Goal: Task Accomplishment & Management: Use online tool/utility

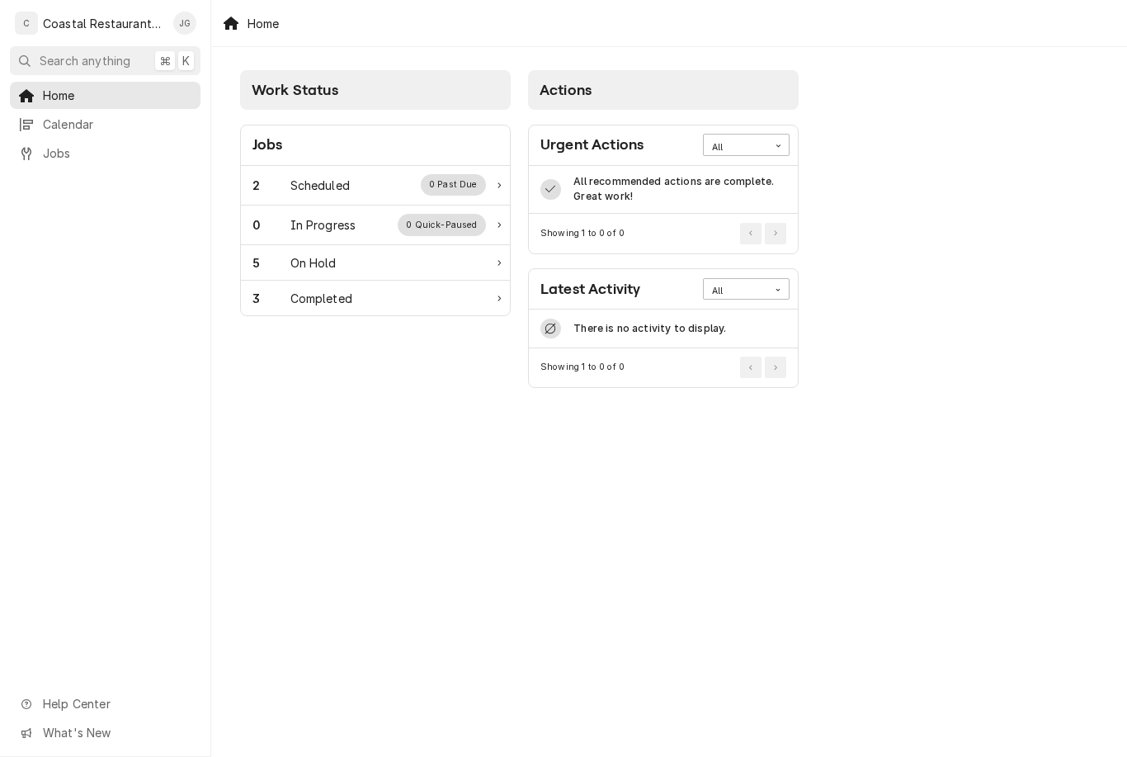
click at [329, 168] on div "2 Scheduled 0 Past Due" at bounding box center [375, 186] width 269 height 40
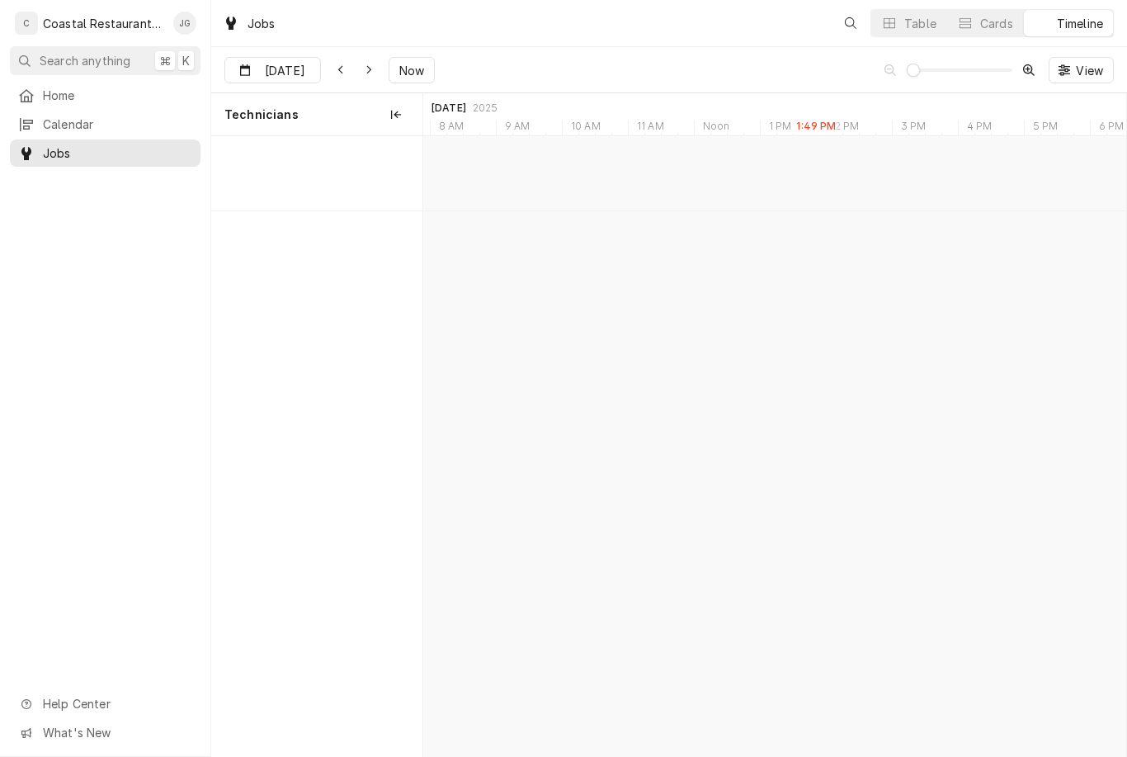
scroll to position [0, 13922]
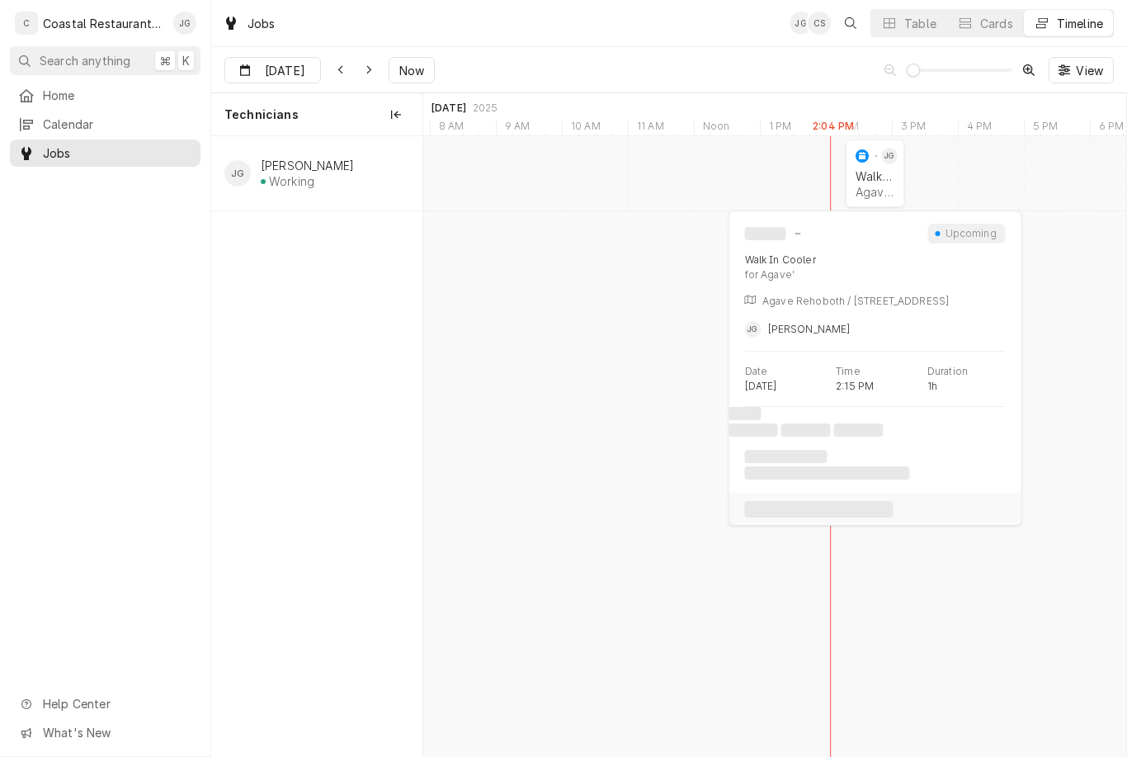
click at [872, 186] on div "Agave' | Rehoboth Beach, 19971" at bounding box center [875, 192] width 39 height 14
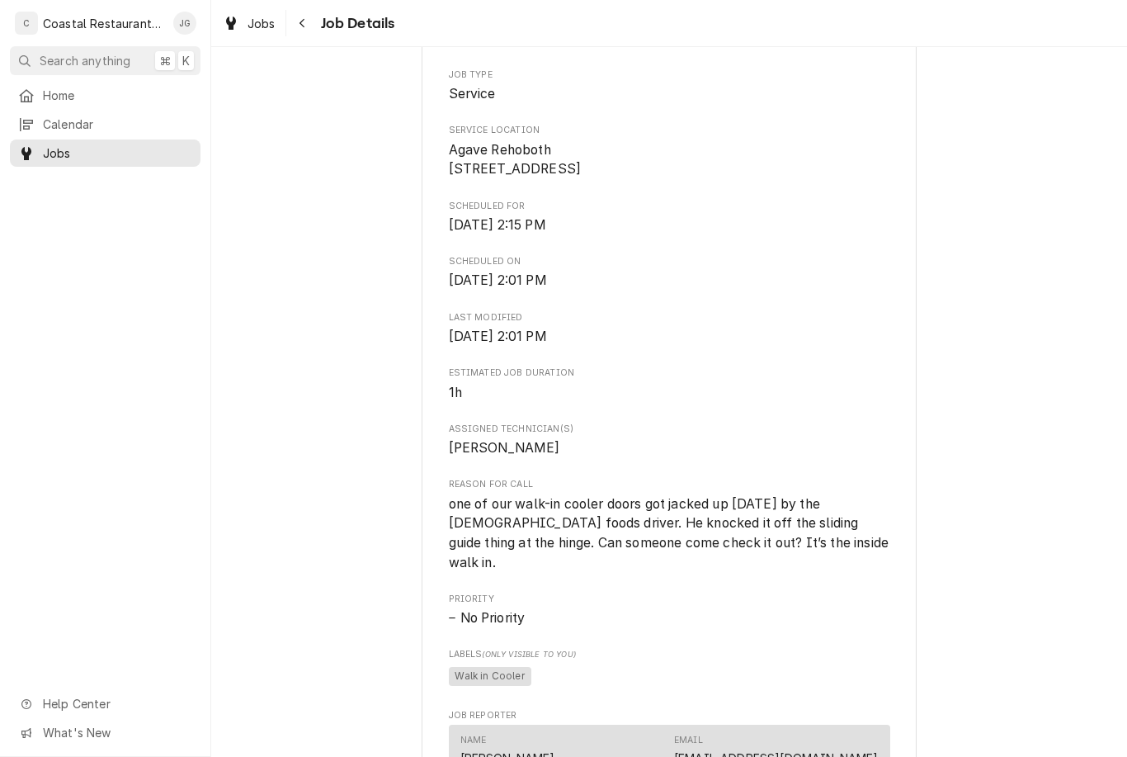
scroll to position [394, 0]
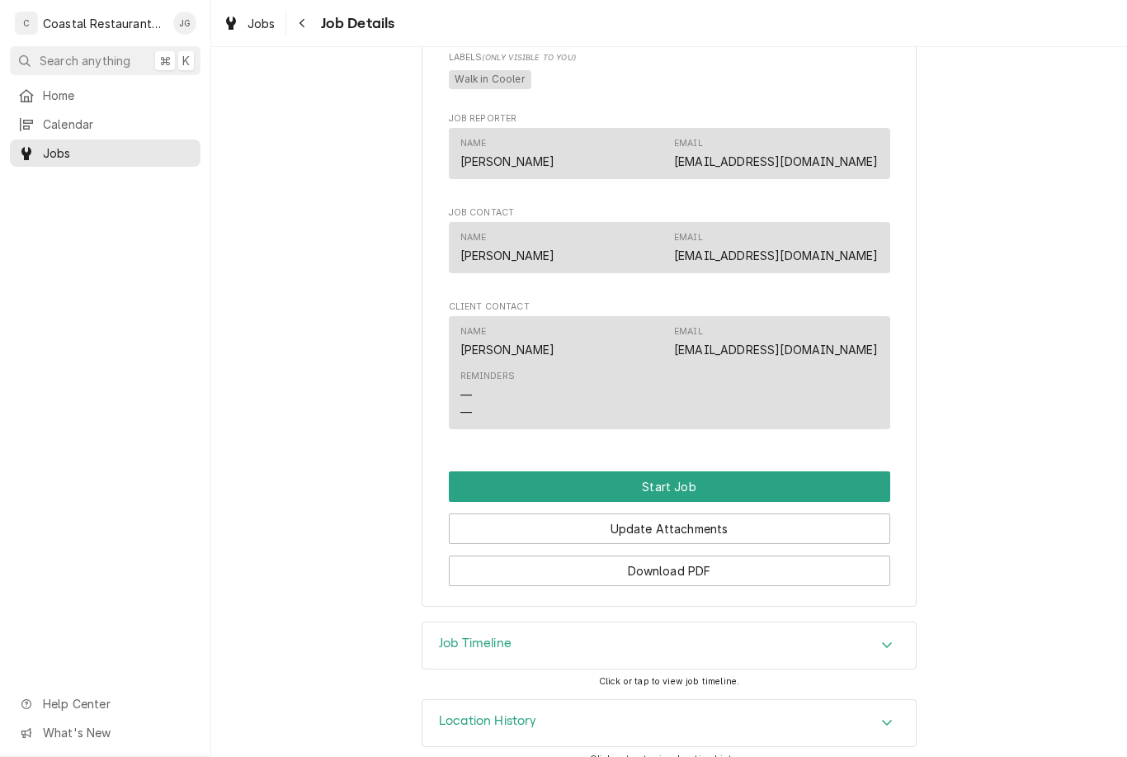
click at [696, 471] on button "Start Job" at bounding box center [669, 486] width 441 height 31
